Goal: Task Accomplishment & Management: Manage account settings

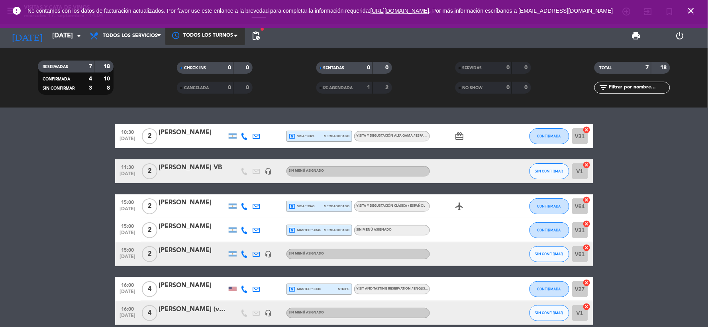
scroll to position [37, 0]
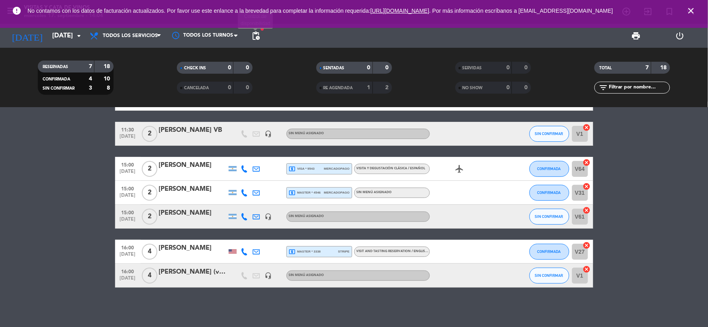
click at [257, 37] on span "pending_actions" at bounding box center [256, 36] width 10 height 10
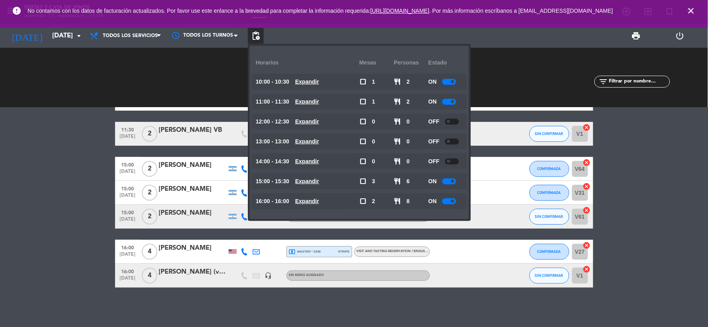
click at [450, 123] on div at bounding box center [452, 122] width 14 height 6
click at [456, 162] on div at bounding box center [452, 162] width 14 height 6
click at [454, 162] on div at bounding box center [452, 162] width 14 height 6
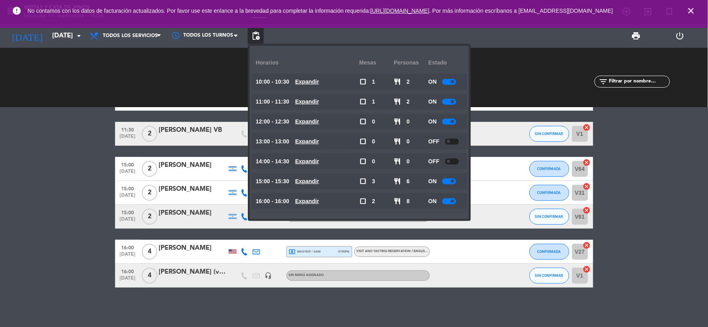
click at [454, 162] on div at bounding box center [452, 162] width 14 height 6
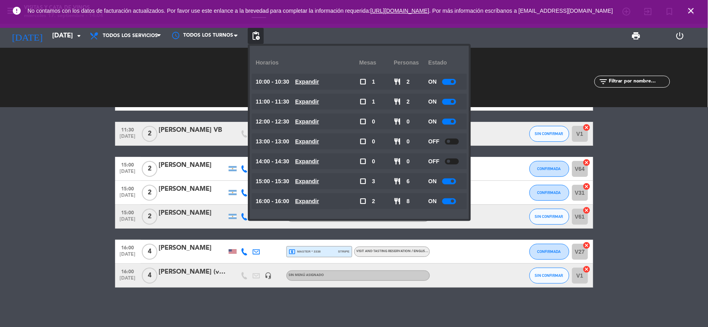
click at [454, 162] on div at bounding box center [452, 162] width 14 height 6
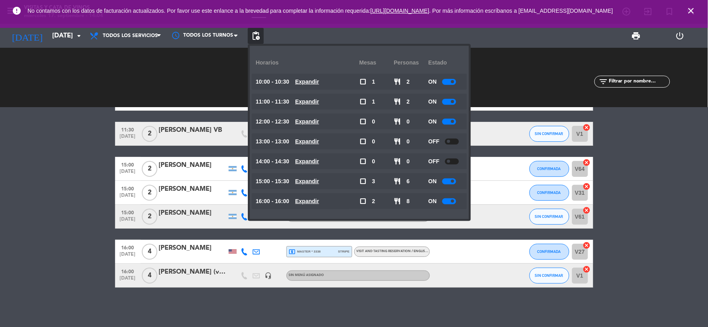
click at [454, 162] on div at bounding box center [452, 162] width 14 height 6
click at [454, 162] on span at bounding box center [452, 161] width 3 height 3
click at [603, 199] on bookings-row "10:30 [DATE] 2 [PERSON_NAME] local_atm visa * 6321 mercadopago VISITA Y DEGUSTA…" at bounding box center [354, 187] width 708 height 201
